Goal: Task Accomplishment & Management: Manage account settings

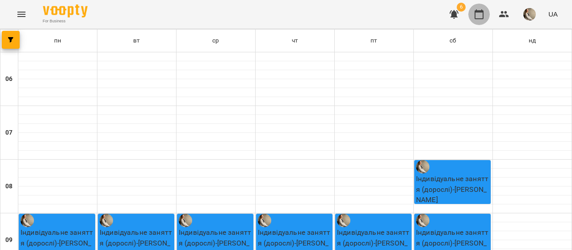
click at [475, 8] on button "button" at bounding box center [479, 14] width 21 height 21
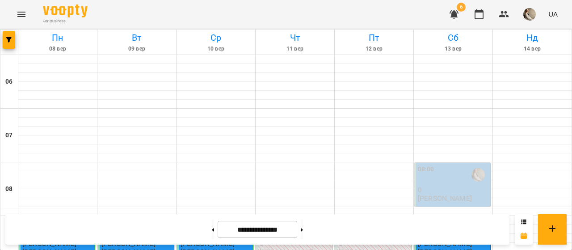
scroll to position [154, 0]
click at [303, 228] on icon at bounding box center [302, 230] width 2 height 4
type input "**********"
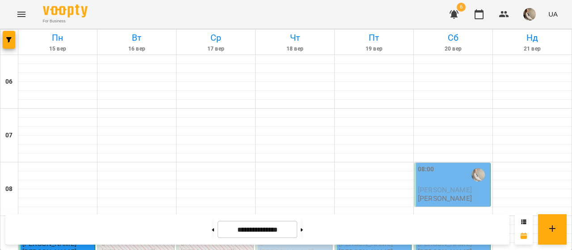
scroll to position [112, 0]
click at [365, 218] on div "09:00" at bounding box center [374, 228] width 71 height 21
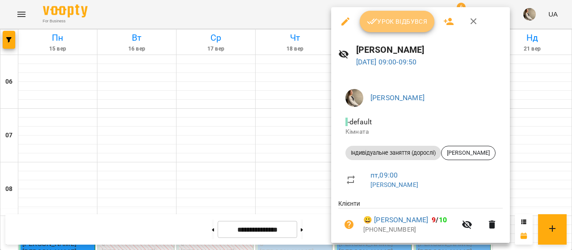
click at [402, 23] on span "Урок відбувся" at bounding box center [397, 21] width 61 height 11
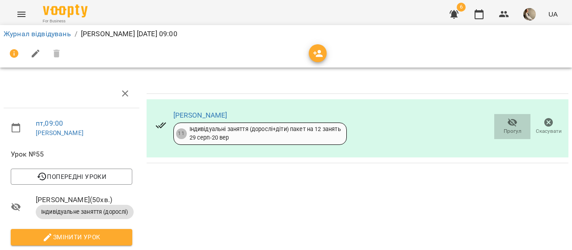
click at [513, 133] on span "Прогул" at bounding box center [513, 131] width 18 height 8
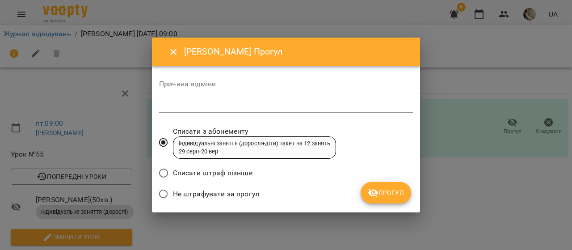
click at [362, 99] on div "*" at bounding box center [286, 105] width 254 height 14
type textarea "*"
click at [394, 184] on button "Прогул" at bounding box center [386, 192] width 51 height 21
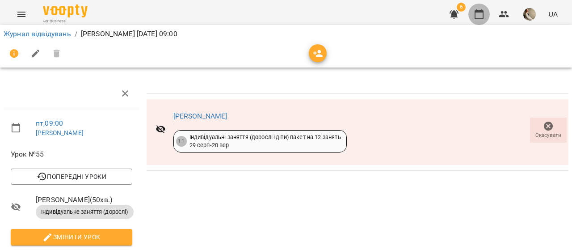
click at [480, 14] on icon "button" at bounding box center [479, 14] width 11 height 11
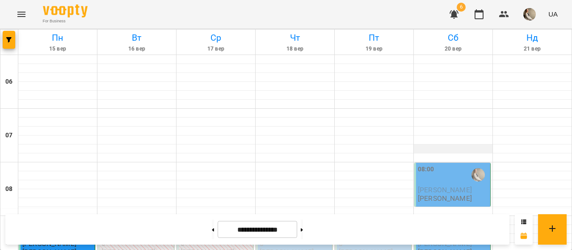
scroll to position [137, 0]
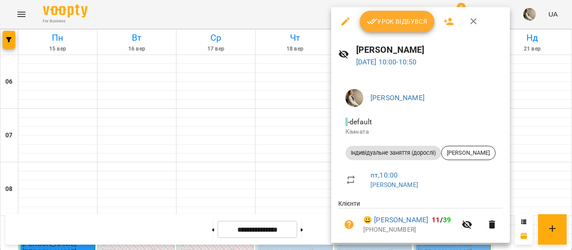
scroll to position [29, 0]
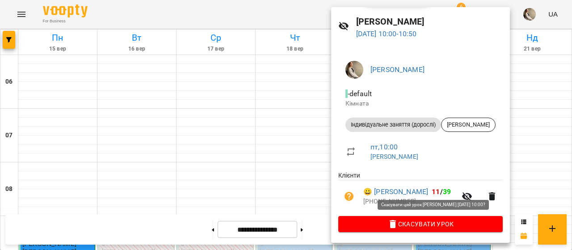
click at [393, 224] on span "Скасувати Урок" at bounding box center [421, 224] width 150 height 11
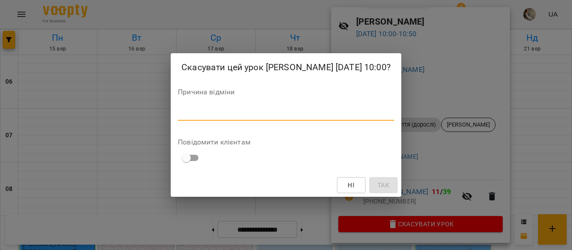
click at [346, 112] on textarea at bounding box center [286, 113] width 216 height 8
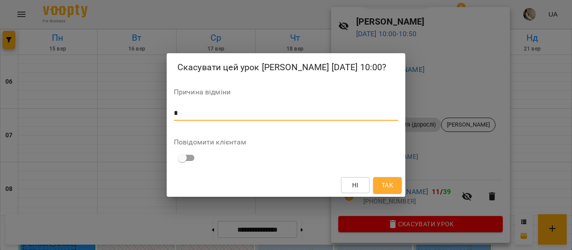
type textarea "*"
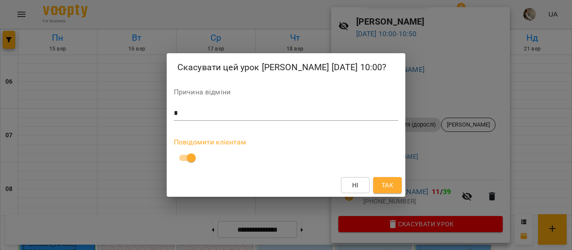
click at [392, 181] on span "Так" at bounding box center [388, 185] width 12 height 11
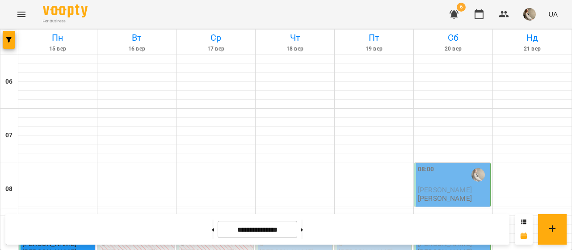
scroll to position [108, 0]
click at [445, 186] on span "[PERSON_NAME]" at bounding box center [445, 190] width 54 height 8
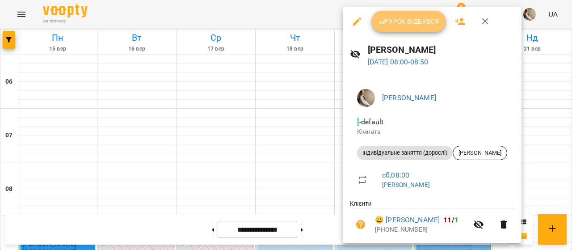
click at [435, 29] on button "Урок відбувся" at bounding box center [409, 21] width 75 height 21
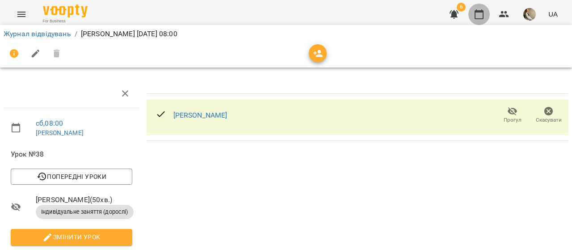
click at [484, 12] on icon "button" at bounding box center [479, 14] width 11 height 11
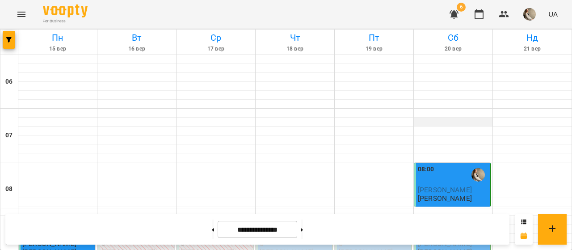
scroll to position [139, 0]
click at [303, 238] on button at bounding box center [302, 230] width 2 height 20
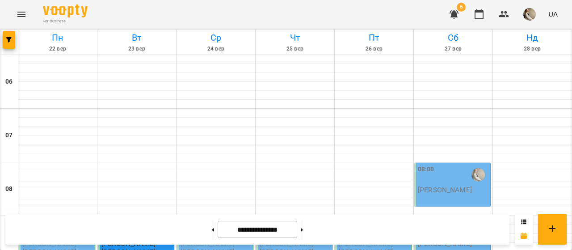
scroll to position [102, 0]
click at [212, 229] on button at bounding box center [213, 230] width 2 height 20
type input "**********"
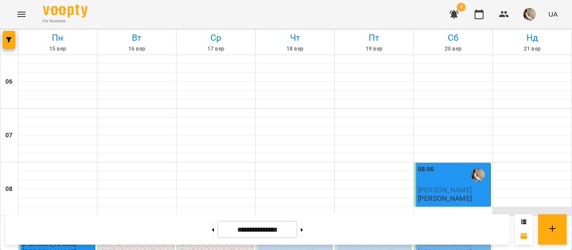
scroll to position [165, 0]
click at [443, 218] on div "09:00" at bounding box center [453, 228] width 71 height 21
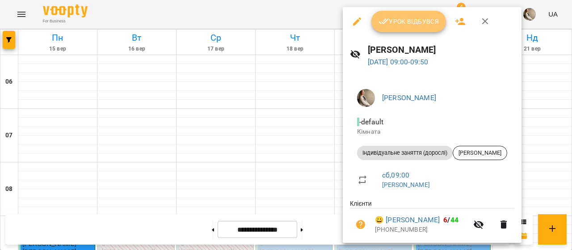
click at [423, 25] on span "Урок відбувся" at bounding box center [409, 21] width 61 height 11
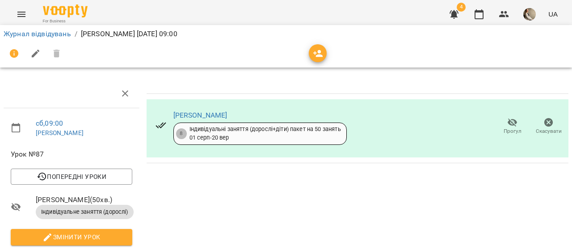
click at [490, 17] on div "4 UA" at bounding box center [503, 14] width 118 height 23
click at [481, 17] on icon "button" at bounding box center [479, 14] width 11 height 11
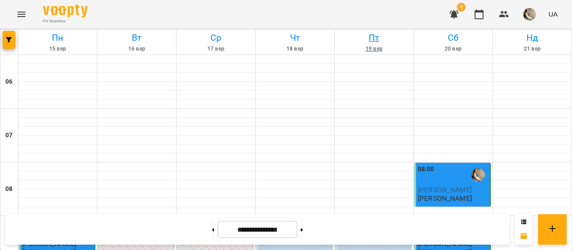
scroll to position [245, 0]
click at [452, 12] on icon "button" at bounding box center [454, 14] width 9 height 8
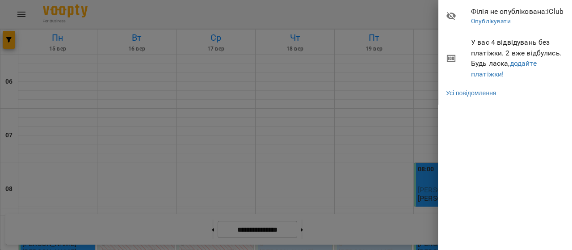
click at [415, 26] on div at bounding box center [286, 125] width 572 height 250
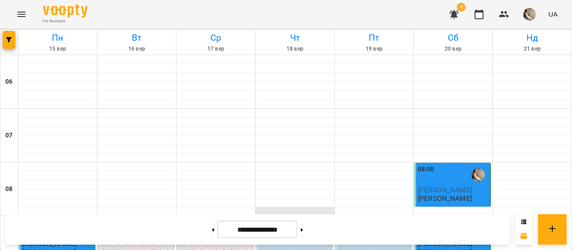
scroll to position [76, 0]
